Goal: Obtain resource: Download file/media

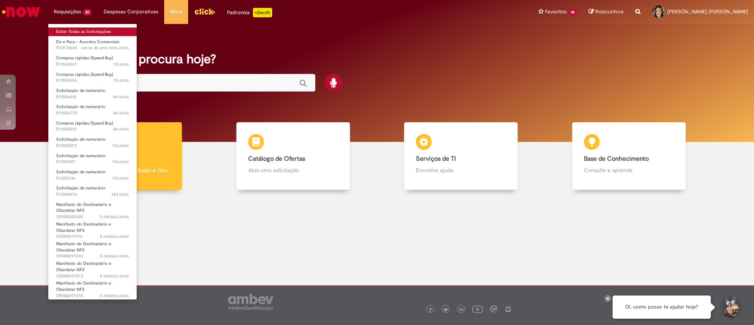
click at [82, 31] on link "Exibir Todas as Solicitações" at bounding box center [92, 31] width 88 height 9
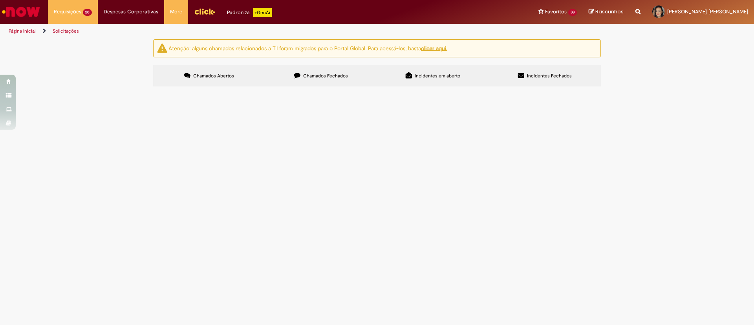
click at [305, 75] on span "Chamados Fechados" at bounding box center [325, 76] width 45 height 6
click at [0, 0] on link "2" at bounding box center [0, 0] width 0 height 0
click at [0, 0] on link "3" at bounding box center [0, 0] width 0 height 0
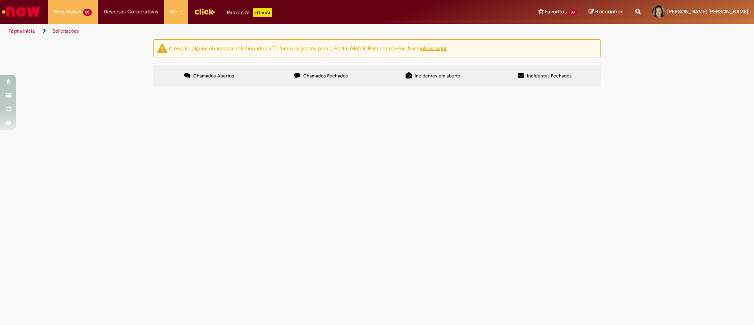
scroll to position [278, 0]
click at [0, 0] on link "4" at bounding box center [0, 0] width 0 height 0
click at [0, 0] on link "5" at bounding box center [0, 0] width 0 height 0
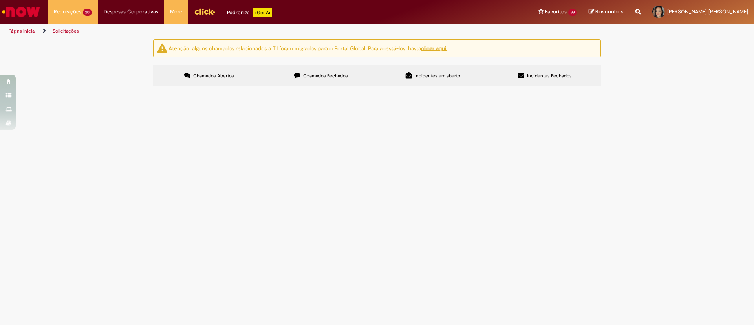
click at [0, 0] on link "6" at bounding box center [0, 0] width 0 height 0
click at [0, 0] on link "7" at bounding box center [0, 0] width 0 height 0
click at [0, 0] on link "3" at bounding box center [0, 0] width 0 height 0
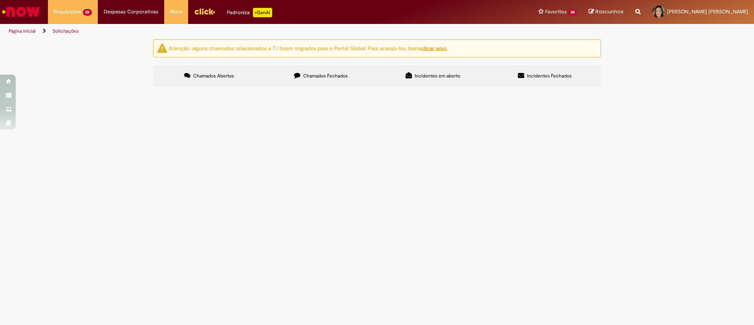
scroll to position [236, 0]
click at [0, 0] on span "De x Para - Acordos Comerciais" at bounding box center [0, 0] width 0 height 0
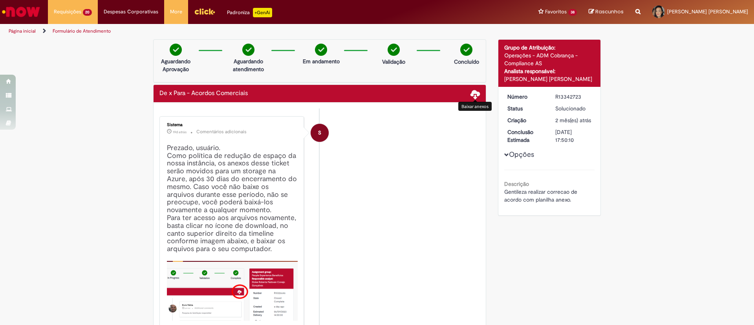
click at [470, 93] on span at bounding box center [474, 93] width 9 height 9
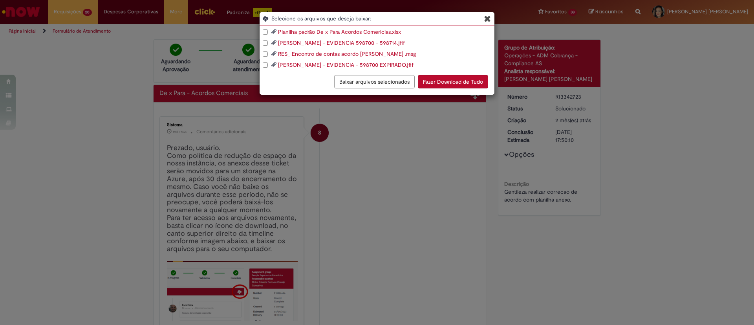
click at [262, 29] on div "Planilha padrão De x Para Acordos Comericias.[PERSON_NAME] - EVIDENCIA 598700 -…" at bounding box center [376, 48] width 235 height 41
click at [265, 51] on div "RES_ Encontro de contas acordo [PERSON_NAME] .msg" at bounding box center [379, 54] width 232 height 8
click at [451, 82] on button "Fazer Download de Tudo" at bounding box center [453, 81] width 70 height 13
click at [486, 13] on div "Selecione os arquivos que deseja baixar: Planilha padrão De x Para Acordos Come…" at bounding box center [377, 53] width 236 height 83
click at [485, 15] on icon "Blob Storage Download Modal" at bounding box center [487, 19] width 7 height 8
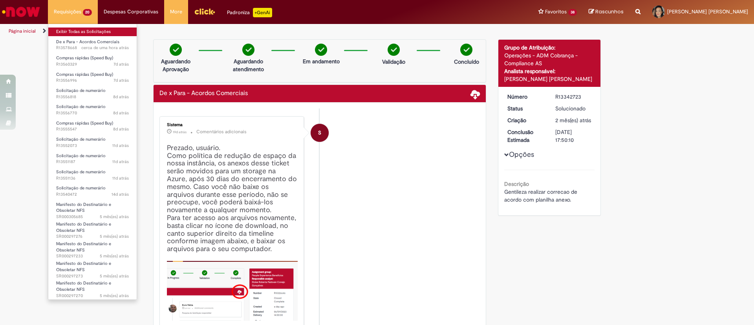
click at [70, 31] on link "Exibir Todas as Solicitações" at bounding box center [92, 31] width 88 height 9
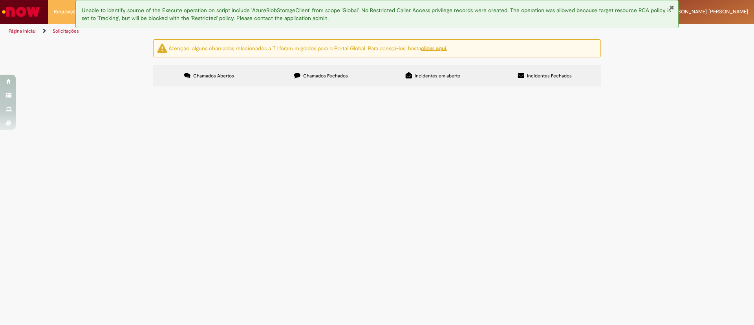
click at [312, 77] on span "Chamados Fechados" at bounding box center [325, 76] width 45 height 6
click at [0, 0] on input "Pesquisar" at bounding box center [0, 0] width 0 height 0
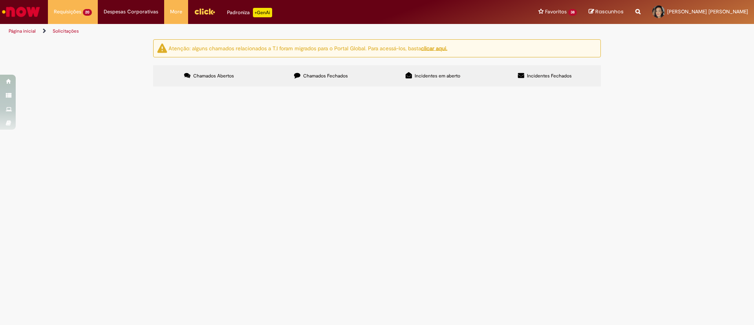
scroll to position [293, 0]
click at [0, 0] on link "2" at bounding box center [0, 0] width 0 height 0
click at [0, 0] on span "De x Para - Acordos Comerciais" at bounding box center [0, 0] width 0 height 0
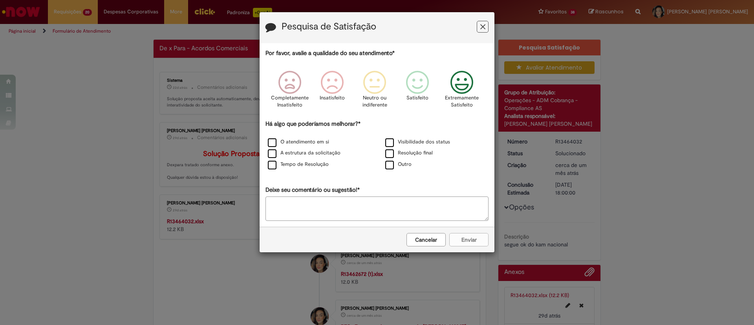
click at [459, 90] on icon "Feedback" at bounding box center [461, 83] width 29 height 24
drag, startPoint x: 263, startPoint y: 143, endPoint x: 267, endPoint y: 144, distance: 4.6
click at [263, 143] on div "O atendimento em si" at bounding box center [318, 142] width 116 height 10
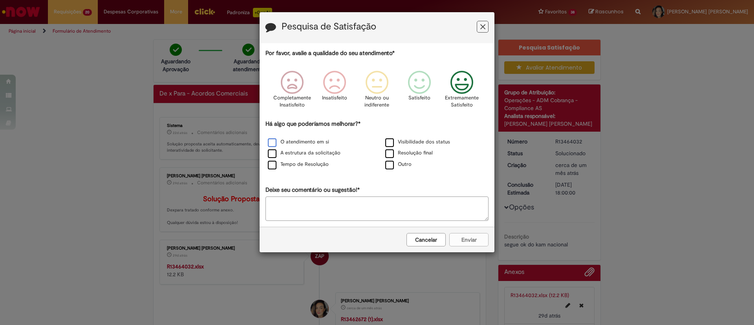
click at [274, 145] on label "O atendimento em si" at bounding box center [298, 141] width 61 height 7
click at [466, 246] on button "Enviar" at bounding box center [468, 239] width 39 height 13
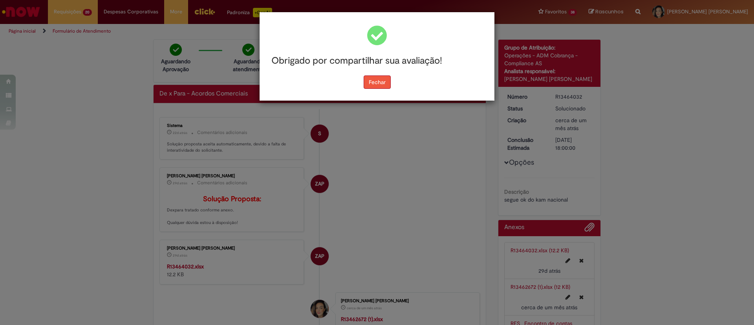
click at [380, 80] on button "Fechar" at bounding box center [377, 81] width 27 height 13
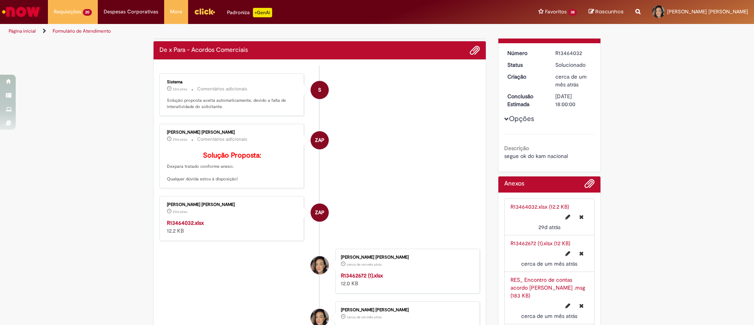
scroll to position [118, 0]
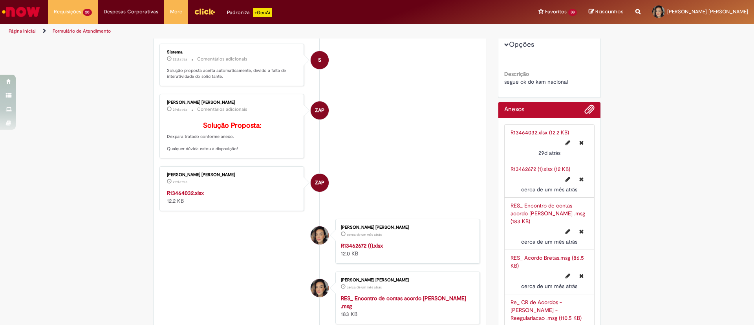
click at [186, 196] on strong "R13464032.xlsx" at bounding box center [185, 192] width 37 height 7
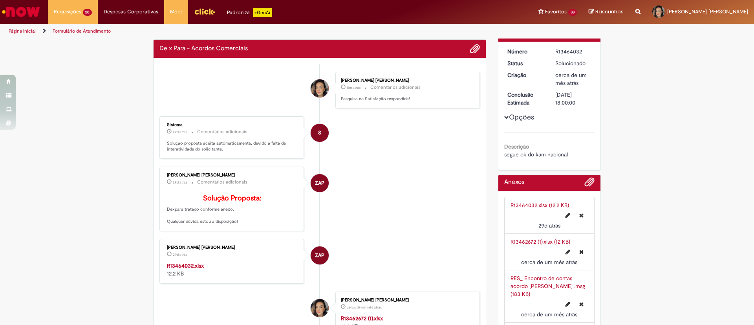
scroll to position [0, 0]
